Goal: Task Accomplishment & Management: Manage account settings

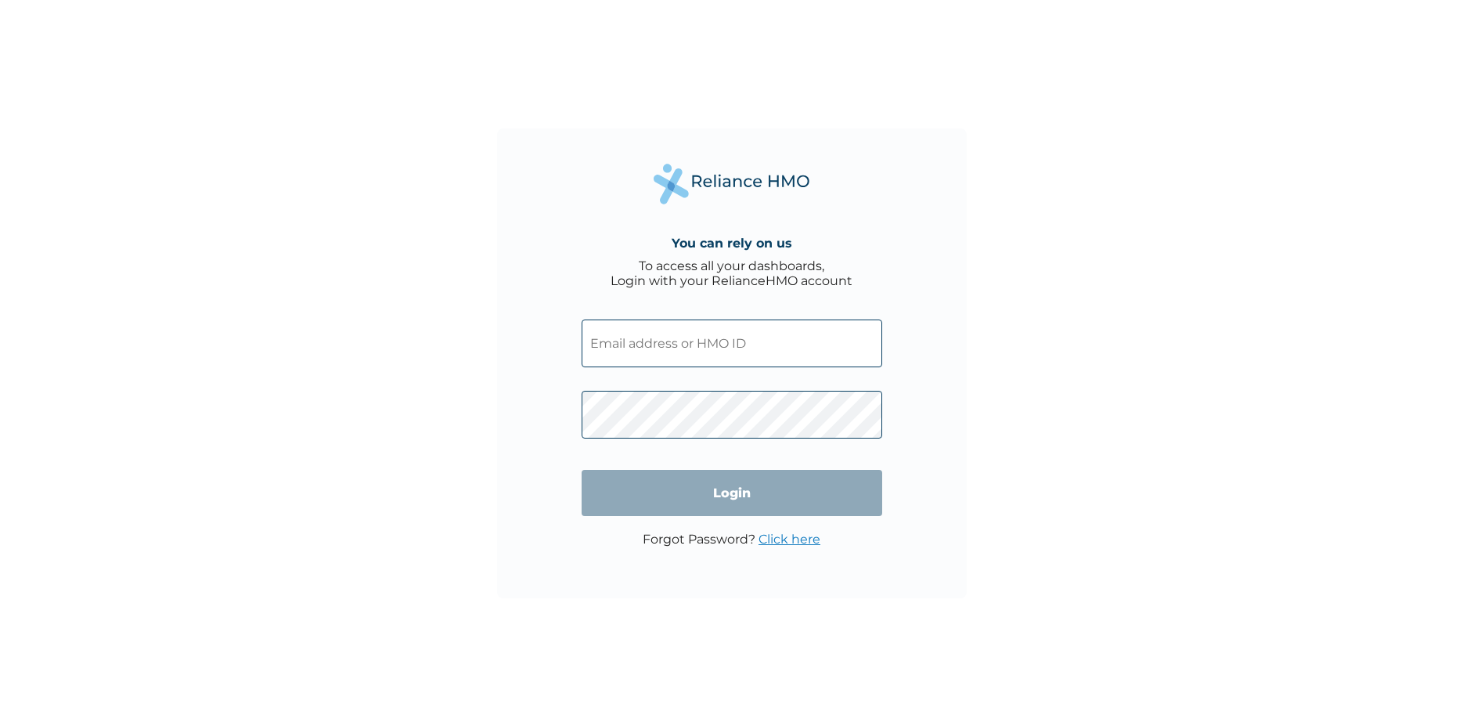
click at [722, 346] on input "text" at bounding box center [732, 343] width 301 height 48
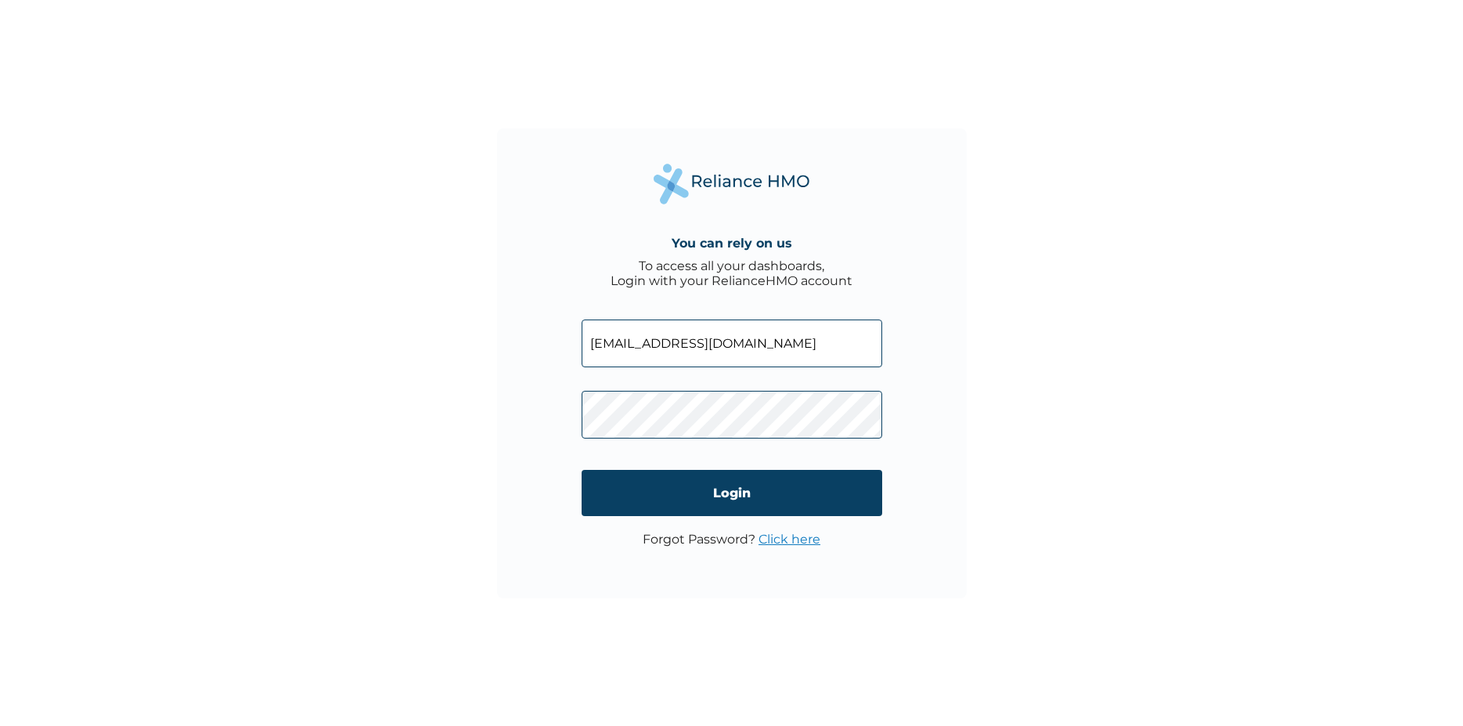
scroll to position [0, 57]
type input "[EMAIL_ADDRESS][DOMAIN_NAME]"
click at [728, 485] on input "Login" at bounding box center [732, 493] width 301 height 46
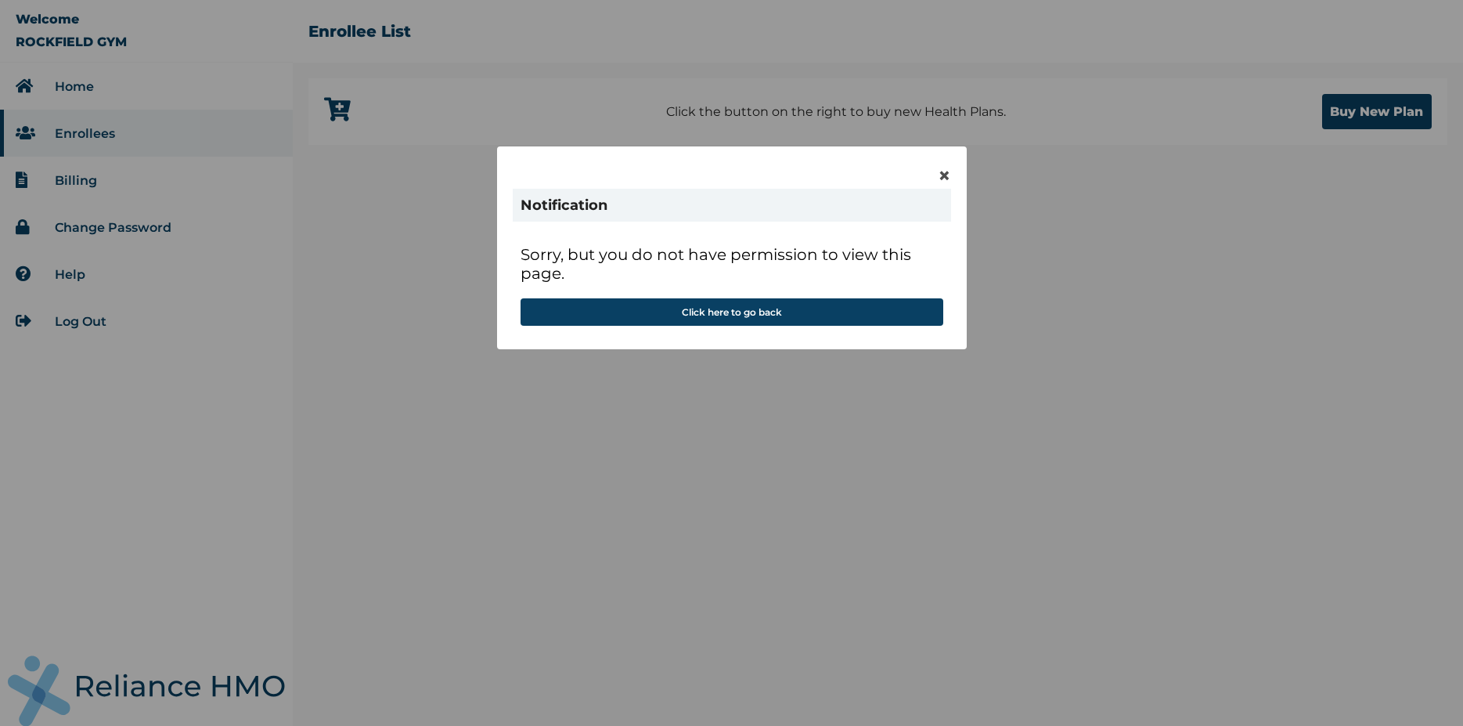
click at [1393, 110] on div "× Notification Sorry, but you do not have permission to view this page. Click h…" at bounding box center [731, 363] width 1463 height 726
click at [1376, 117] on div "× Notification Sorry, but you do not have permission to view this page. Click h…" at bounding box center [731, 363] width 1463 height 726
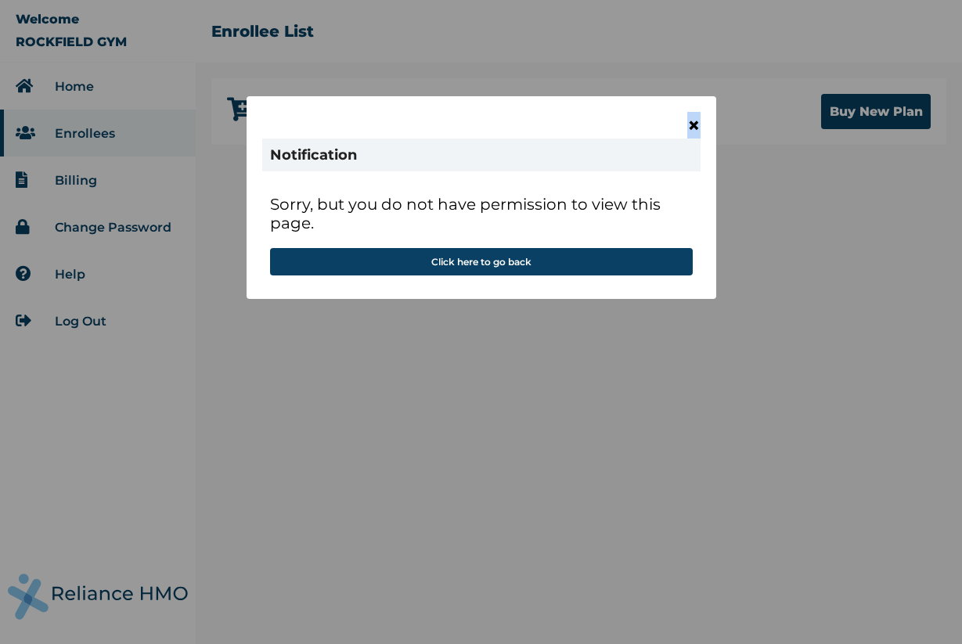
click at [694, 127] on span "×" at bounding box center [693, 125] width 13 height 27
